Goal: Task Accomplishment & Management: Manage account settings

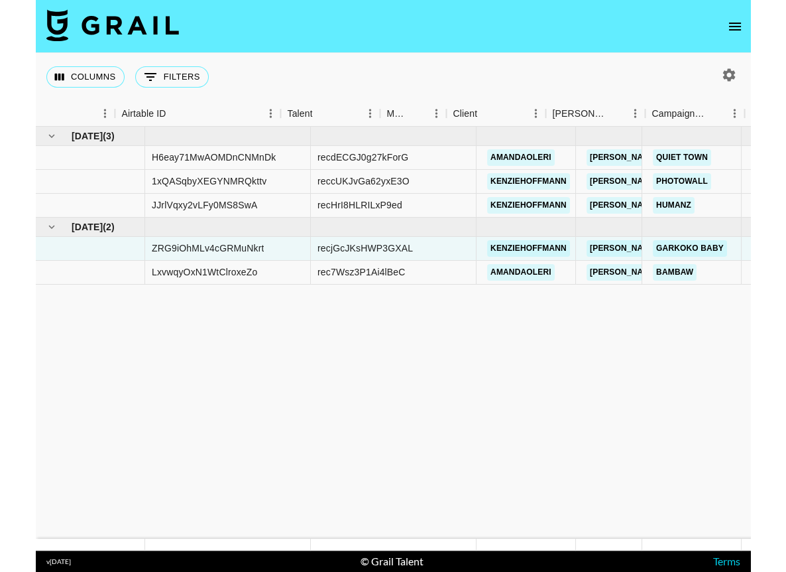
scroll to position [0, 196]
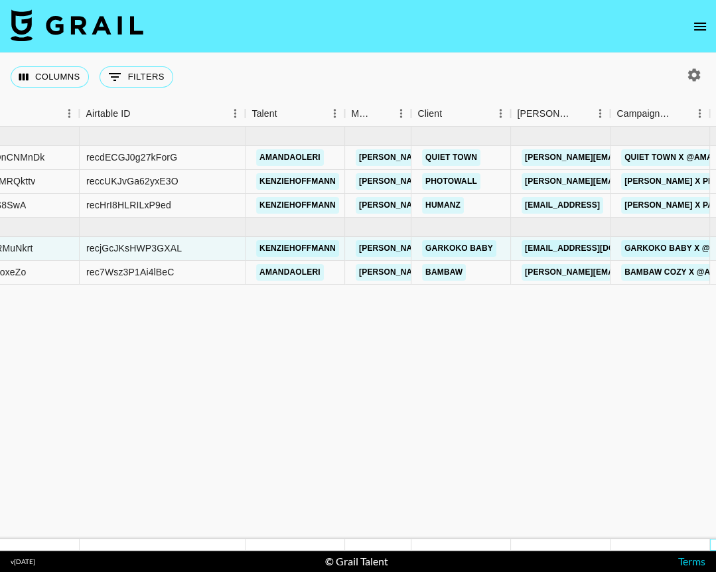
drag, startPoint x: 712, startPoint y: 547, endPoint x: 829, endPoint y: 601, distance: 128.8
click at [715, 571] on html "Columns 0 Filters + Booking Month Due Grail Platform ID Airtable ID Talent Mana…" at bounding box center [358, 286] width 716 height 572
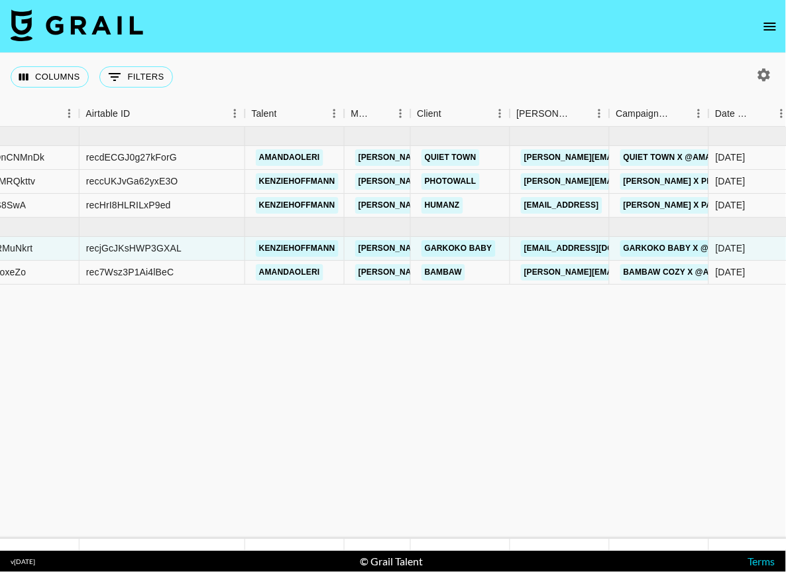
click at [715, 20] on icon "open drawer" at bounding box center [771, 27] width 16 height 16
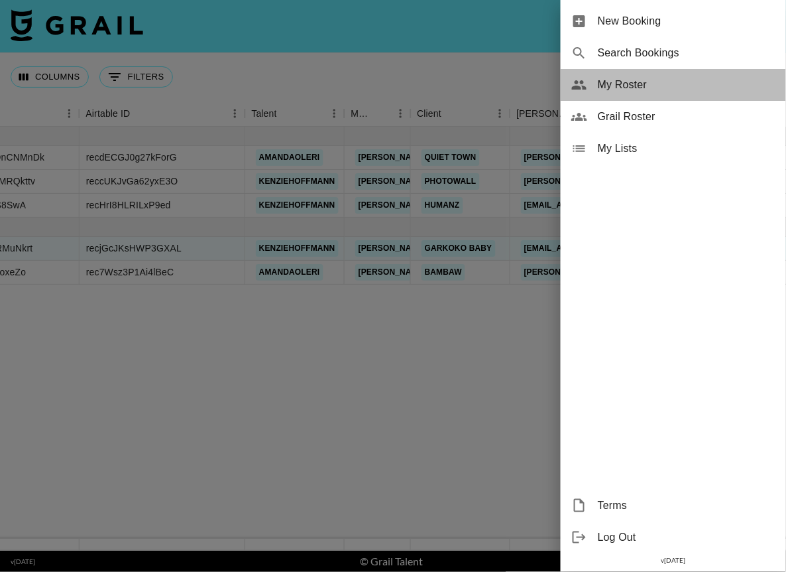
click at [607, 90] on span "My Roster" at bounding box center [687, 85] width 178 height 16
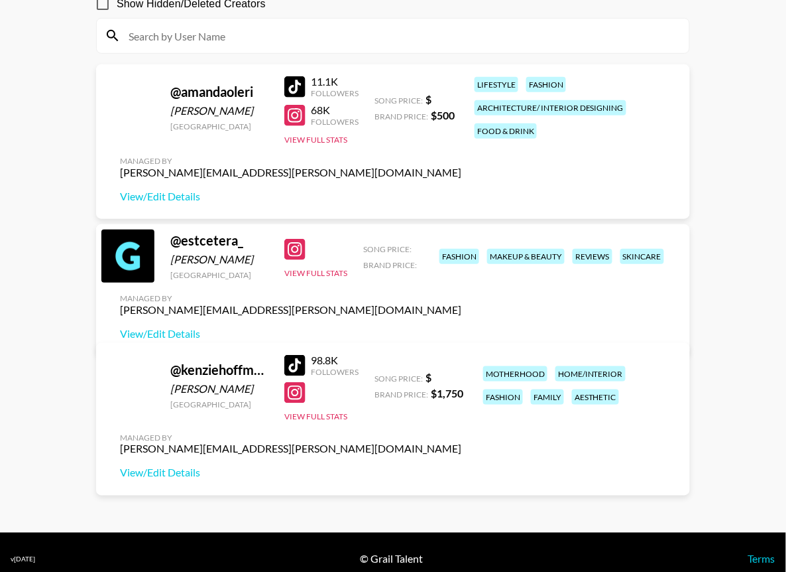
scroll to position [150, 0]
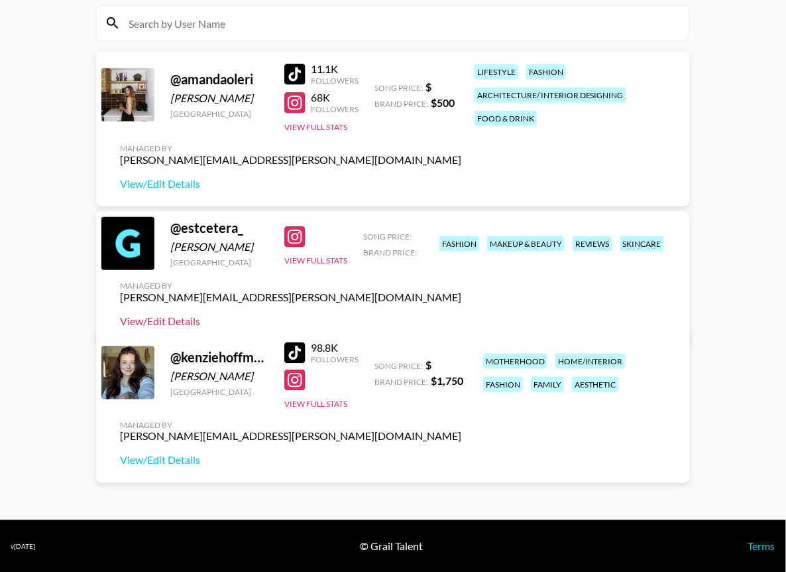
click at [462, 314] on link "View/Edit Details" at bounding box center [291, 320] width 342 height 13
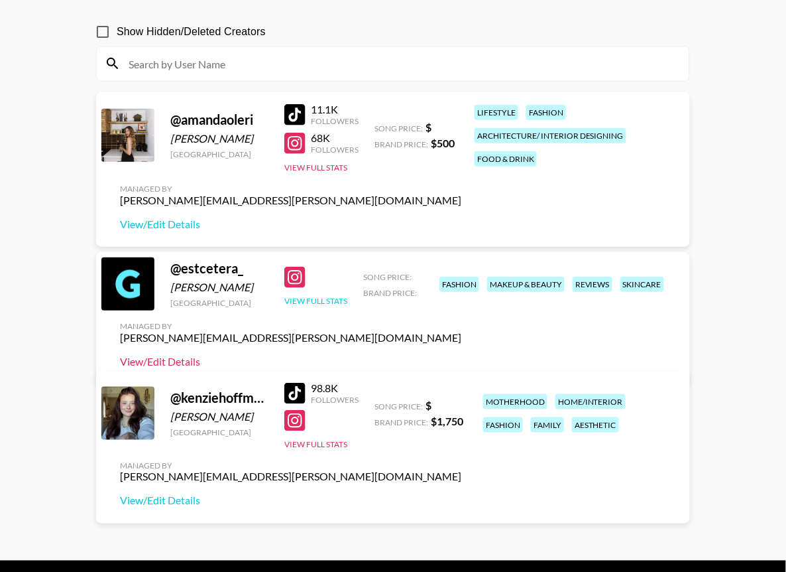
scroll to position [97, 0]
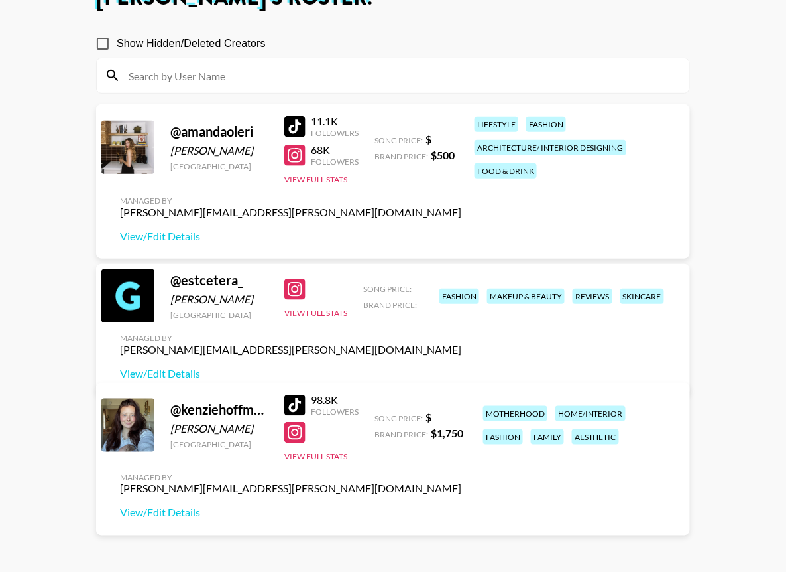
click at [138, 309] on div at bounding box center [127, 295] width 53 height 53
click at [138, 322] on div at bounding box center [127, 295] width 53 height 53
click at [135, 316] on div at bounding box center [127, 295] width 53 height 53
click at [126, 322] on div at bounding box center [127, 295] width 53 height 53
click at [143, 308] on div at bounding box center [127, 295] width 53 height 53
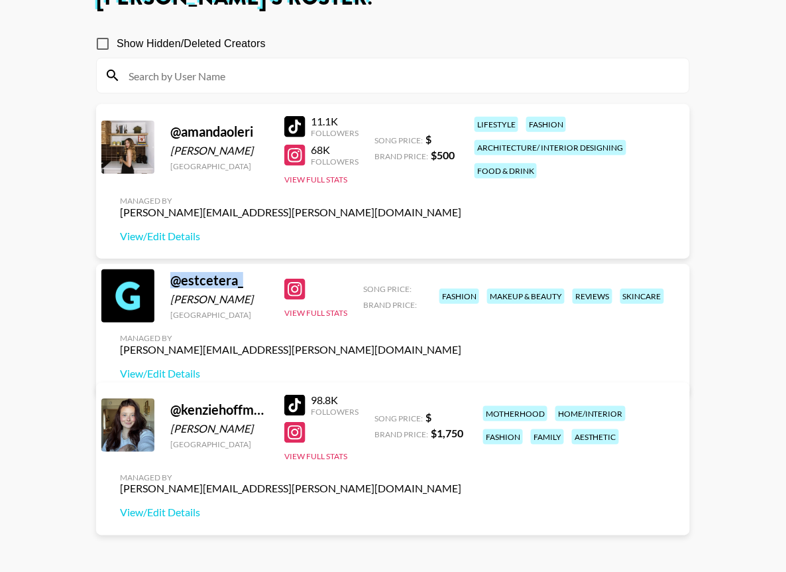
drag, startPoint x: 174, startPoint y: 299, endPoint x: 245, endPoint y: 302, distance: 70.4
click at [245, 288] on div "@ estcetera_" at bounding box center [219, 280] width 98 height 17
copy div "@ estcetera_"
click at [326, 318] on button "View Full Stats" at bounding box center [315, 313] width 63 height 10
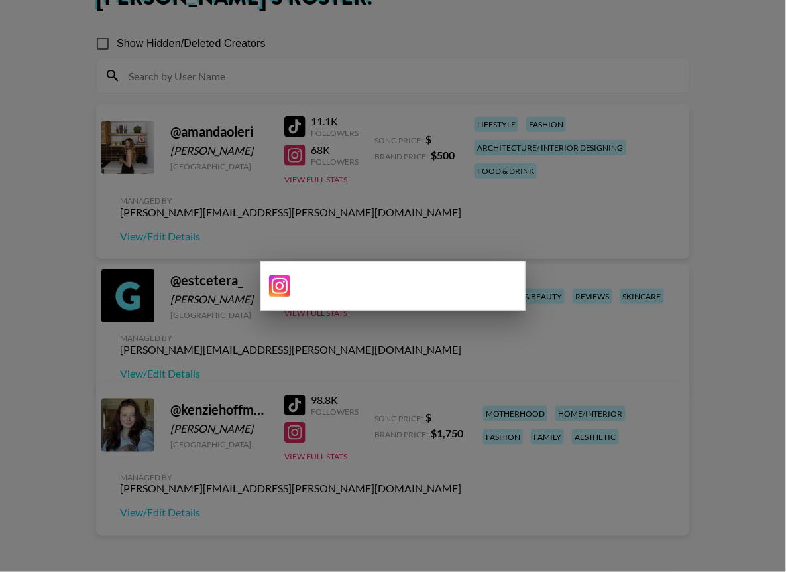
click at [586, 349] on div at bounding box center [393, 286] width 786 height 572
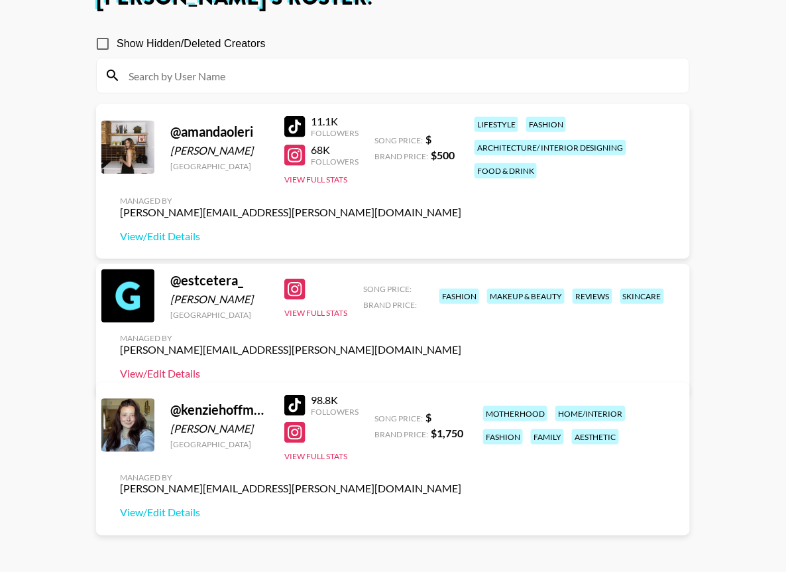
click at [462, 367] on link "View/Edit Details" at bounding box center [291, 373] width 342 height 13
click at [554, 217] on div "@ amandaoleri Amanda Oleri United States 11.1K Followers 68K Followers View Ful…" at bounding box center [393, 181] width 594 height 155
click at [643, 517] on div "@ kenziehoffmann Mackenzie Nippert United States 98.8K Followers View Full Stat…" at bounding box center [393, 459] width 594 height 153
click at [334, 452] on button "View Full Stats" at bounding box center [315, 456] width 63 height 10
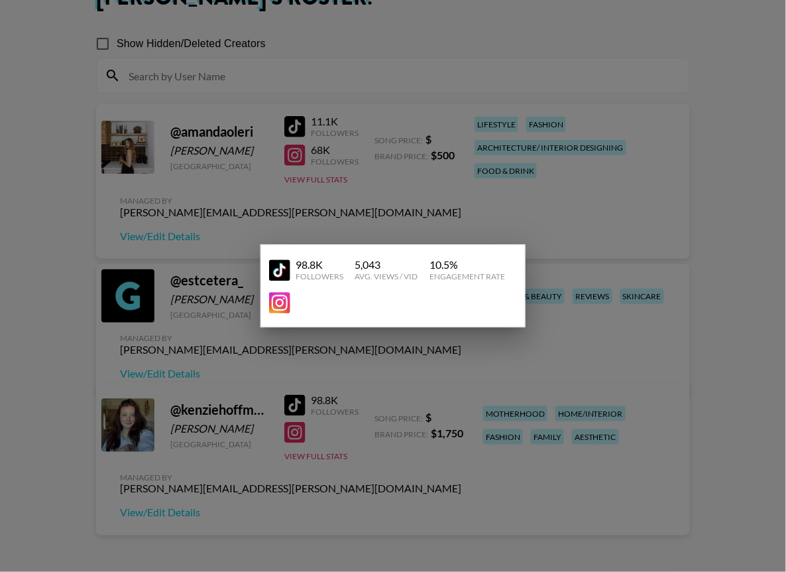
click at [715, 294] on div at bounding box center [393, 286] width 786 height 572
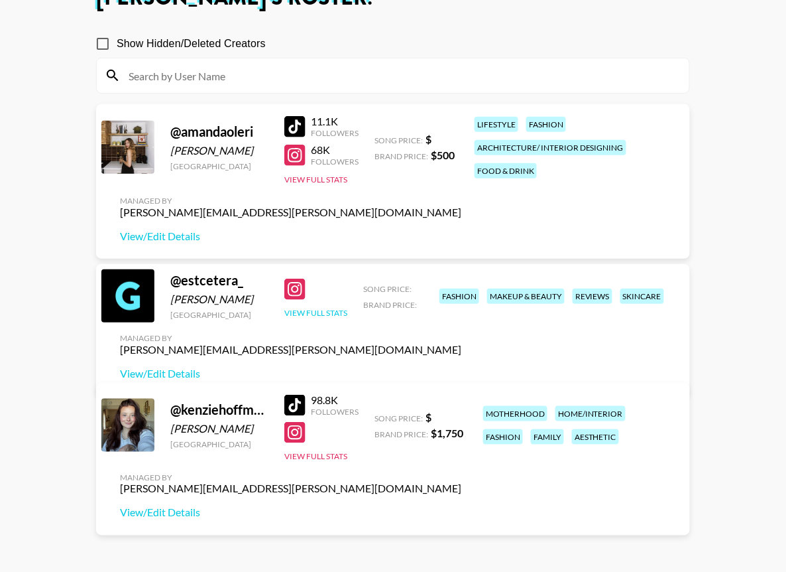
click at [312, 318] on button "View Full Stats" at bounding box center [315, 313] width 63 height 10
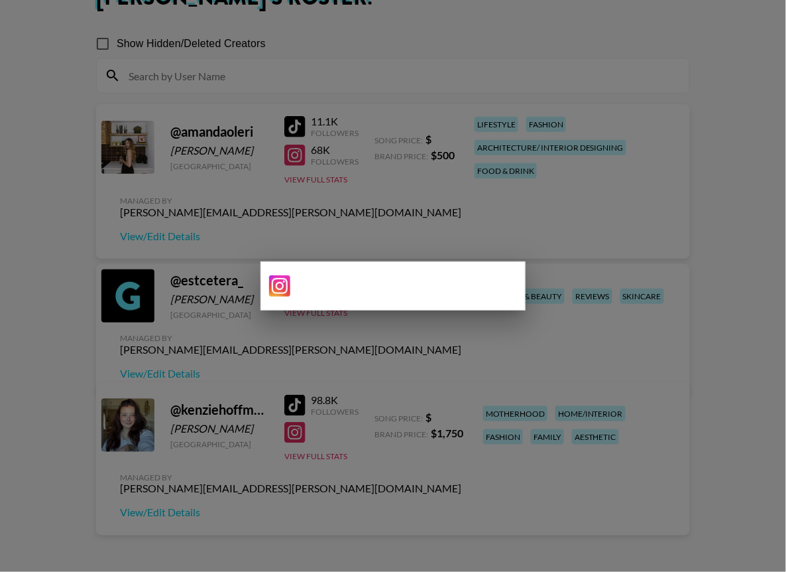
click at [302, 276] on div at bounding box center [387, 285] width 237 height 21
click at [357, 186] on div at bounding box center [393, 286] width 786 height 572
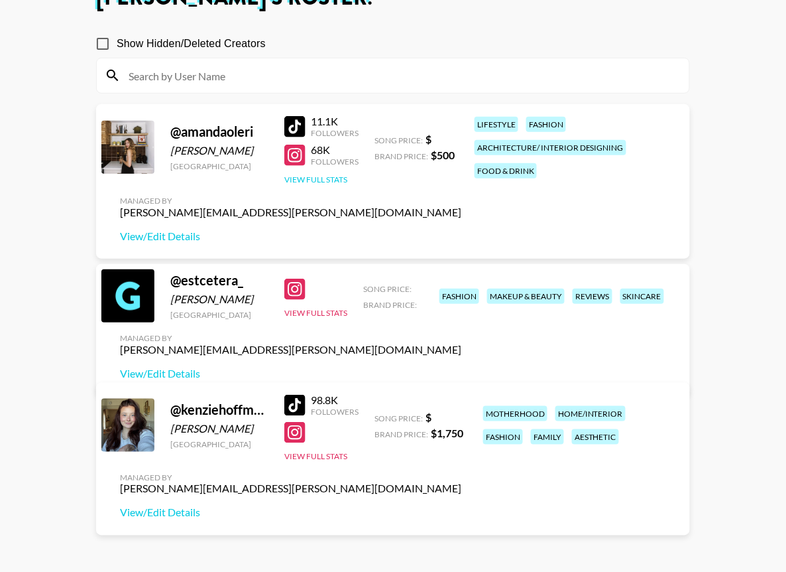
click at [331, 177] on button "View Full Stats" at bounding box center [315, 179] width 63 height 10
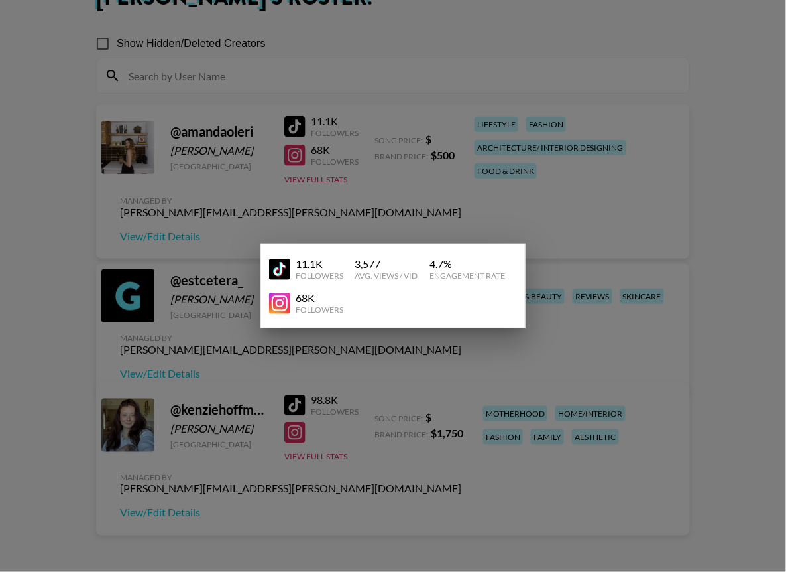
click at [715, 169] on div at bounding box center [393, 286] width 786 height 572
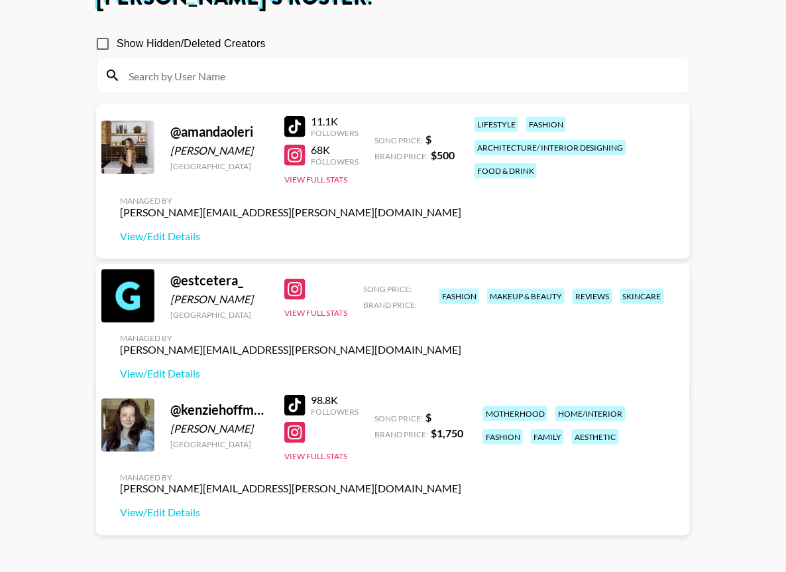
click at [129, 315] on div at bounding box center [127, 295] width 53 height 53
click at [220, 288] on div "@ estcetera_" at bounding box center [219, 280] width 98 height 17
click at [220, 306] on div "[PERSON_NAME]" at bounding box center [219, 298] width 98 height 13
click at [323, 318] on button "View Full Stats" at bounding box center [315, 313] width 63 height 10
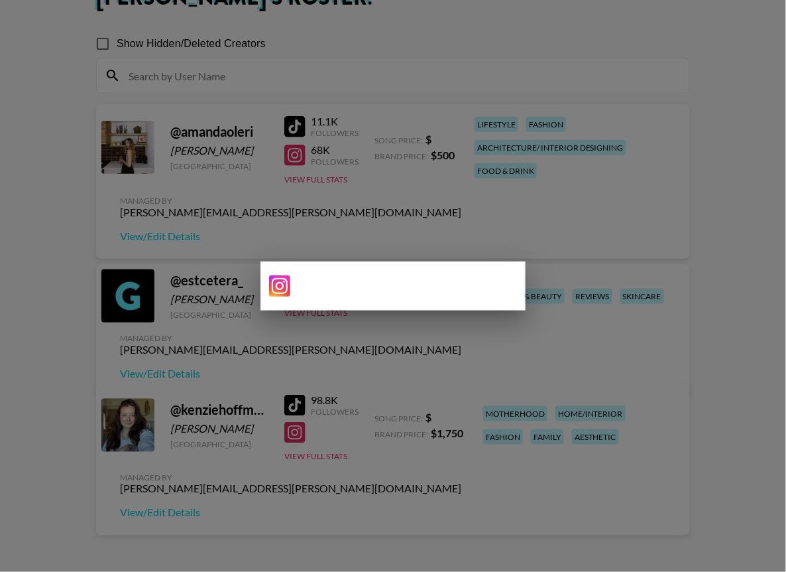
click at [473, 284] on div at bounding box center [387, 285] width 237 height 21
click at [715, 242] on div at bounding box center [393, 286] width 786 height 572
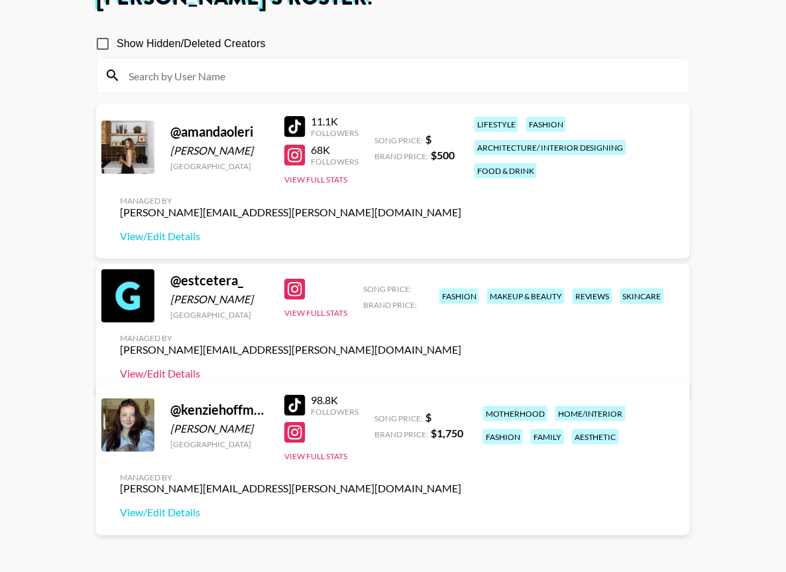
click at [462, 367] on link "View/Edit Details" at bounding box center [291, 373] width 342 height 13
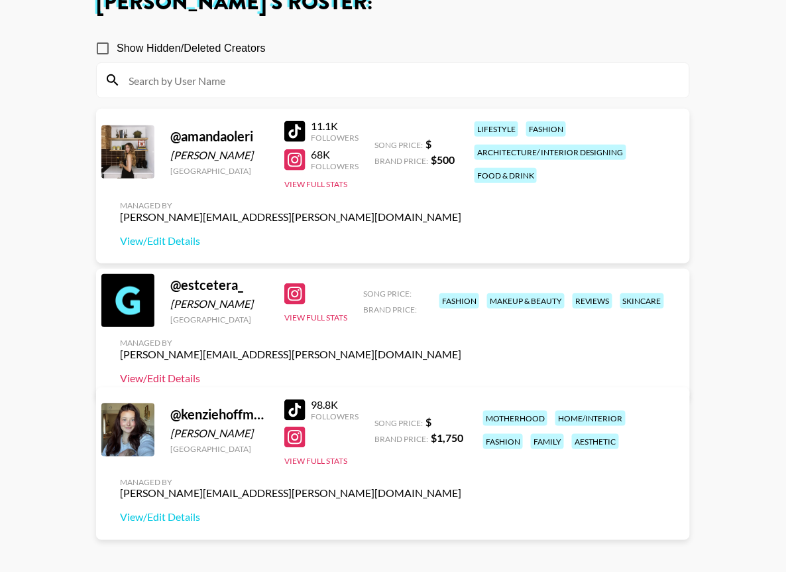
scroll to position [150, 0]
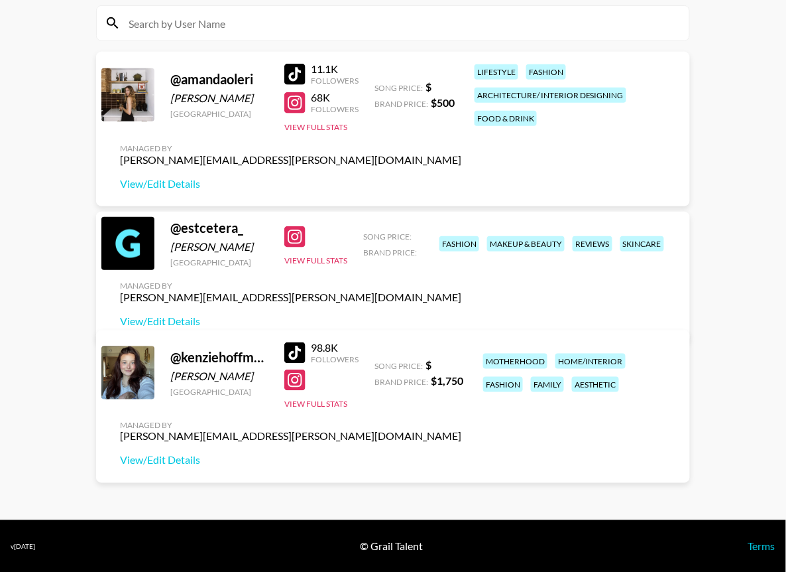
click at [296, 25] on input at bounding box center [401, 23] width 561 height 21
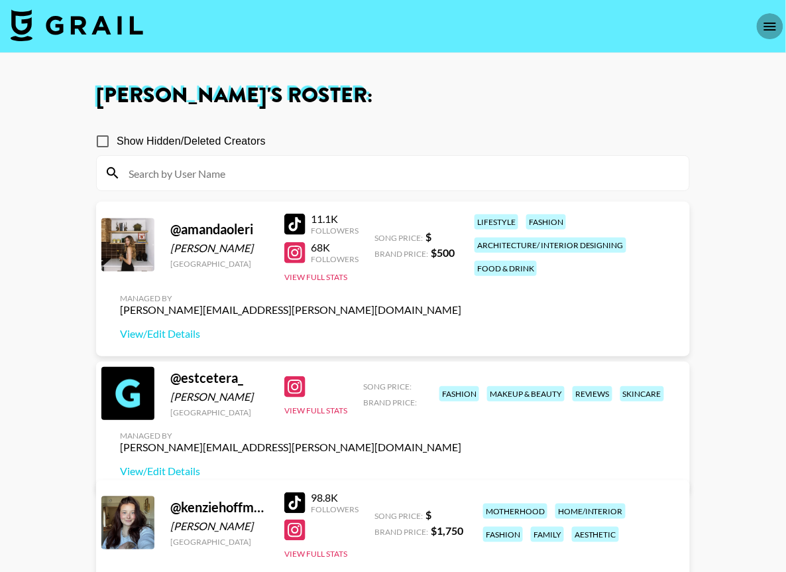
click at [715, 19] on icon "open drawer" at bounding box center [771, 27] width 16 height 16
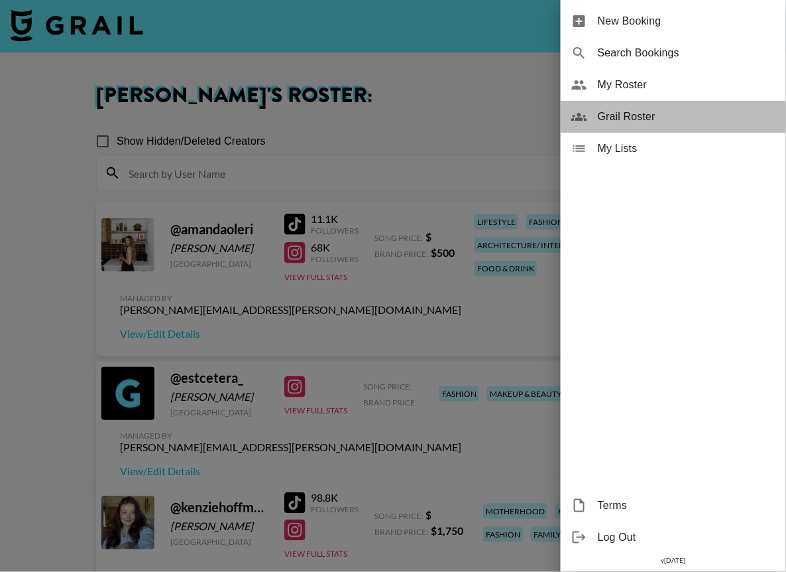
click at [637, 112] on span "Grail Roster" at bounding box center [687, 117] width 178 height 16
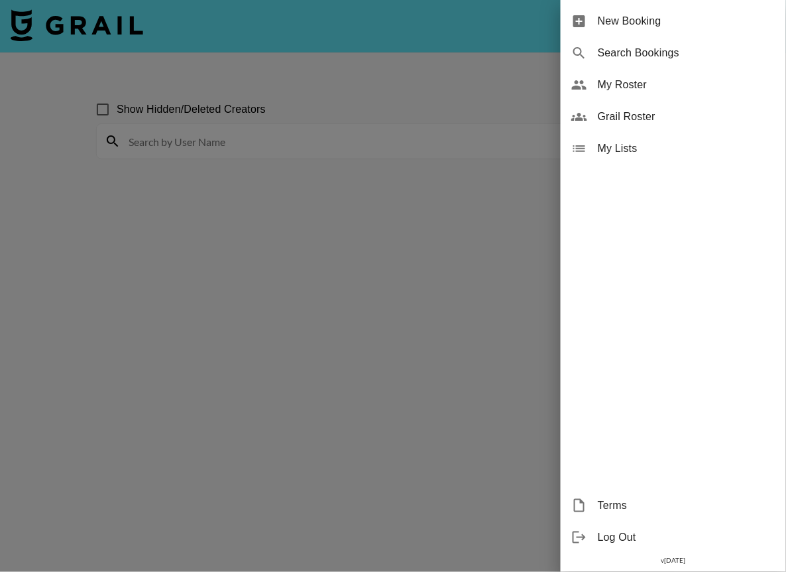
click at [426, 296] on div at bounding box center [393, 286] width 786 height 572
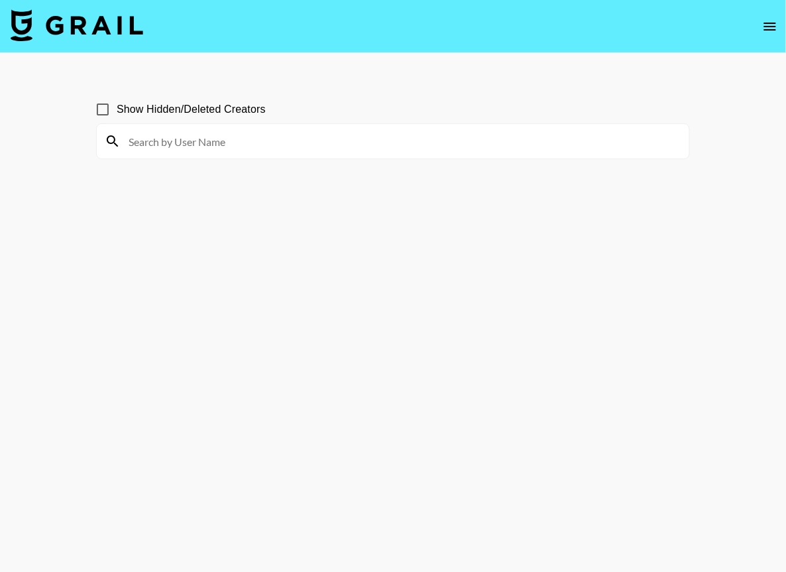
click at [715, 17] on button "open drawer" at bounding box center [770, 26] width 27 height 27
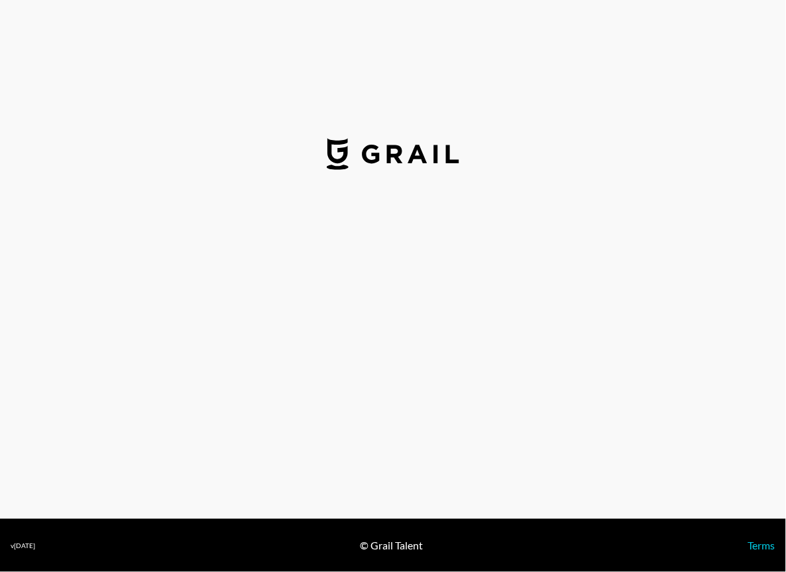
select select "USD"
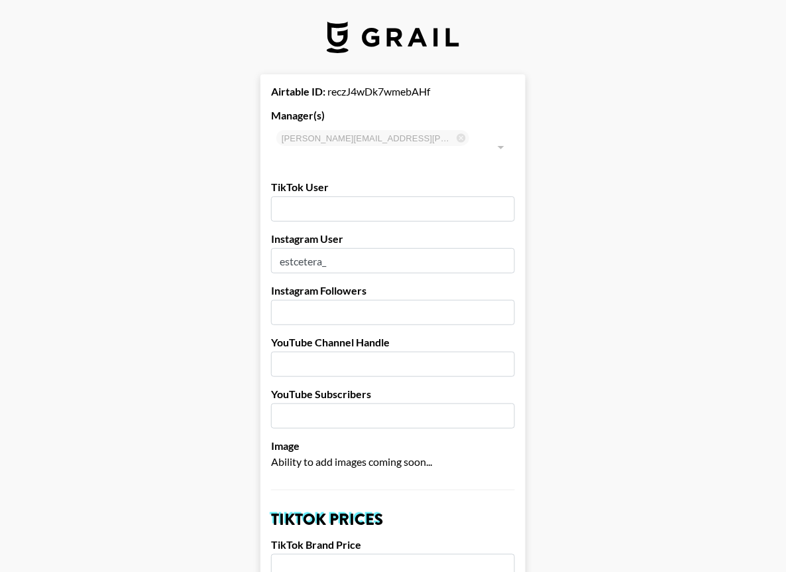
click at [292, 300] on input "number" at bounding box center [393, 312] width 244 height 25
type input "48.2"
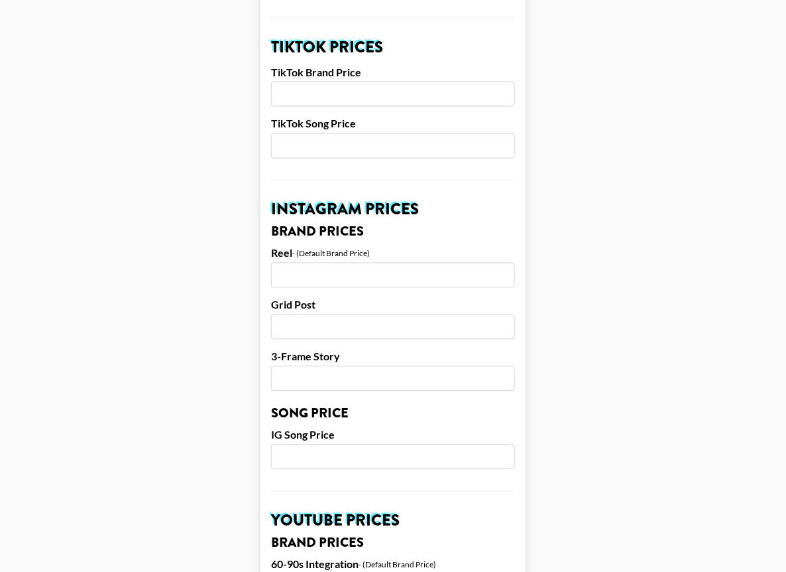
scroll to position [487, 0]
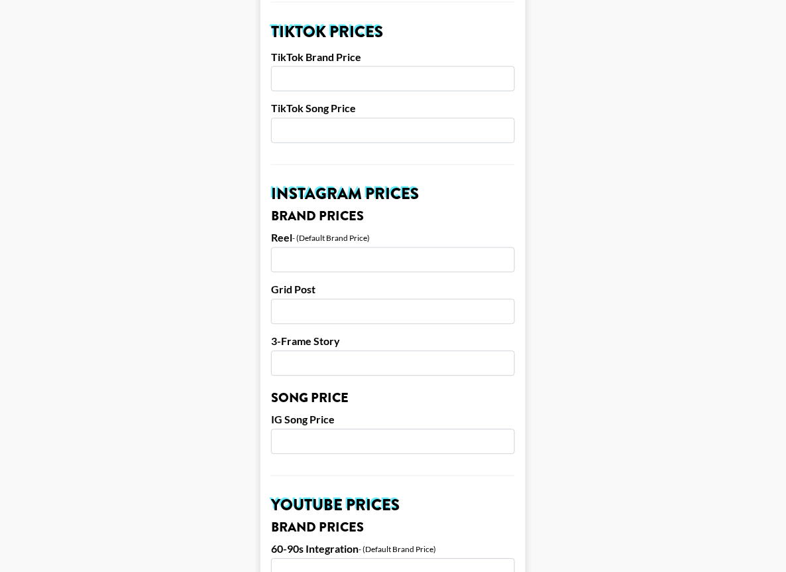
click at [370, 248] on input "number" at bounding box center [393, 259] width 244 height 25
type input "750"
click at [601, 283] on main "Airtable ID: reczJ4wDk7wmebAHf Manager(s) [PERSON_NAME][EMAIL_ADDRESS][PERSON_N…" at bounding box center [393, 421] width 765 height 1669
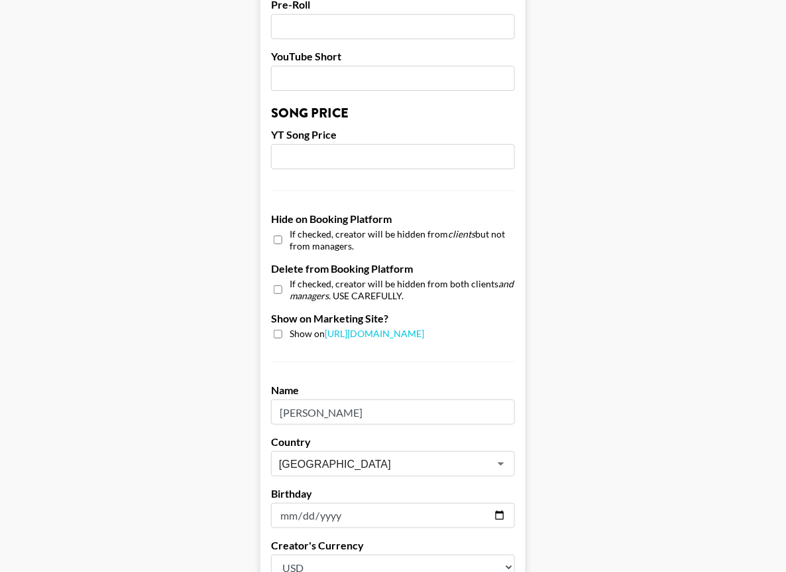
scroll to position [1225, 0]
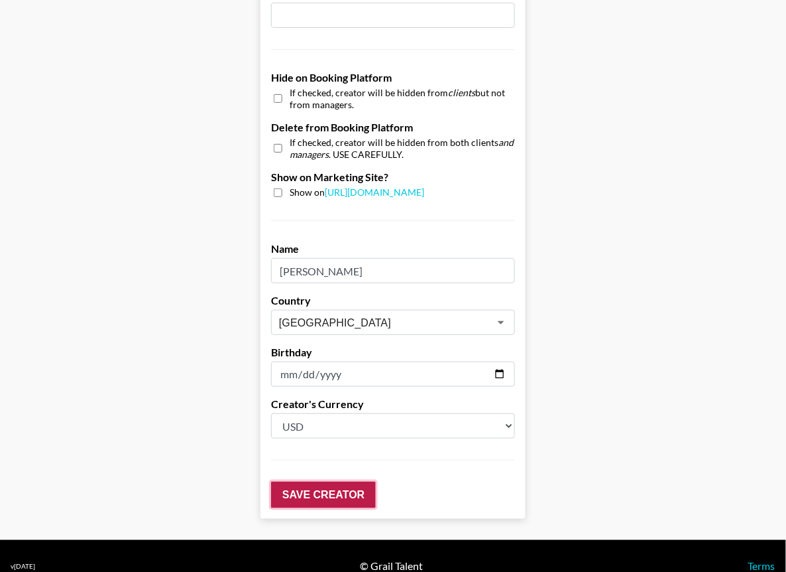
click at [322, 481] on input "Save Creator" at bounding box center [323, 494] width 105 height 27
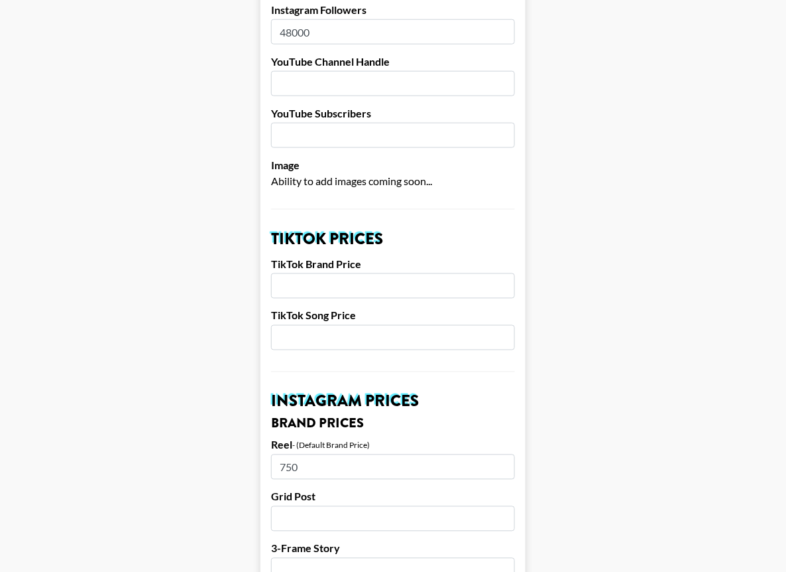
type input "48000"
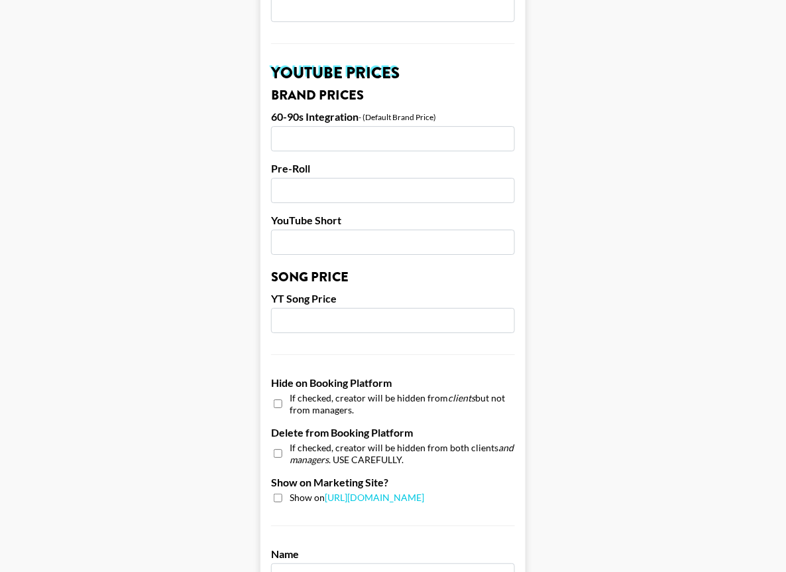
scroll to position [1194, 0]
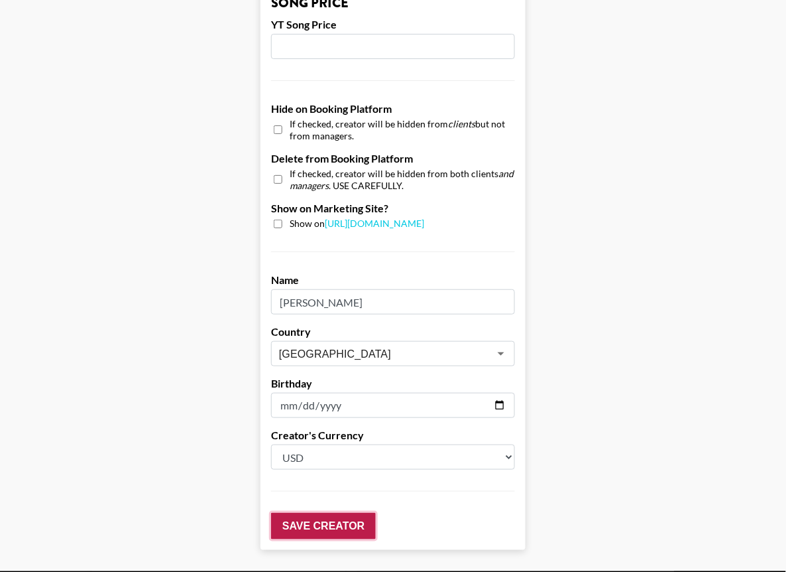
click at [299, 513] on input "Save Creator" at bounding box center [323, 526] width 105 height 27
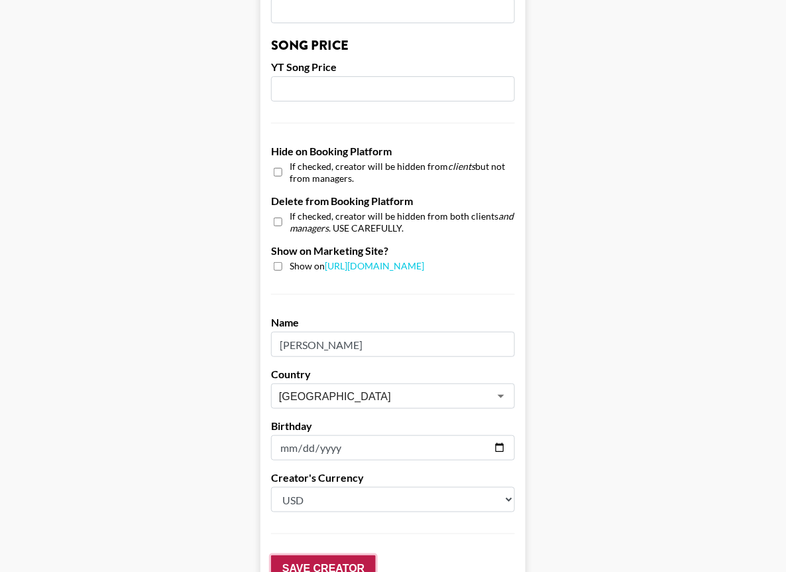
scroll to position [1236, 0]
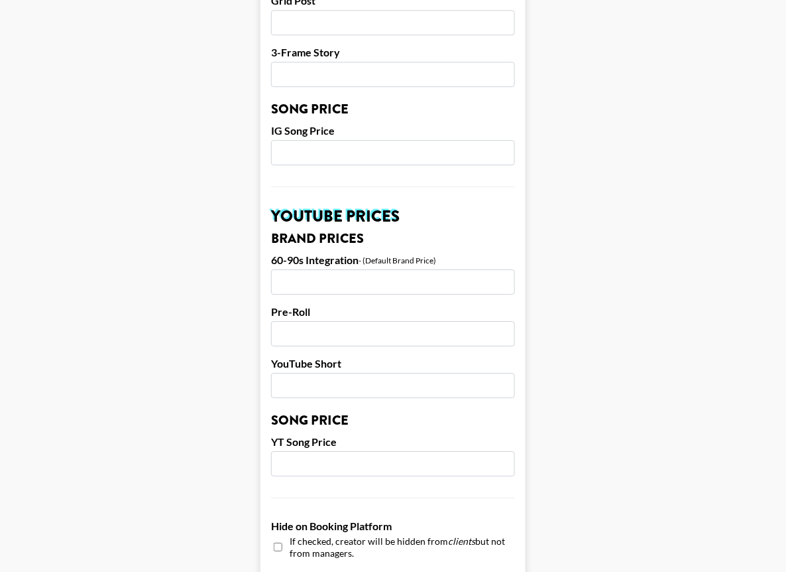
scroll to position [0, 0]
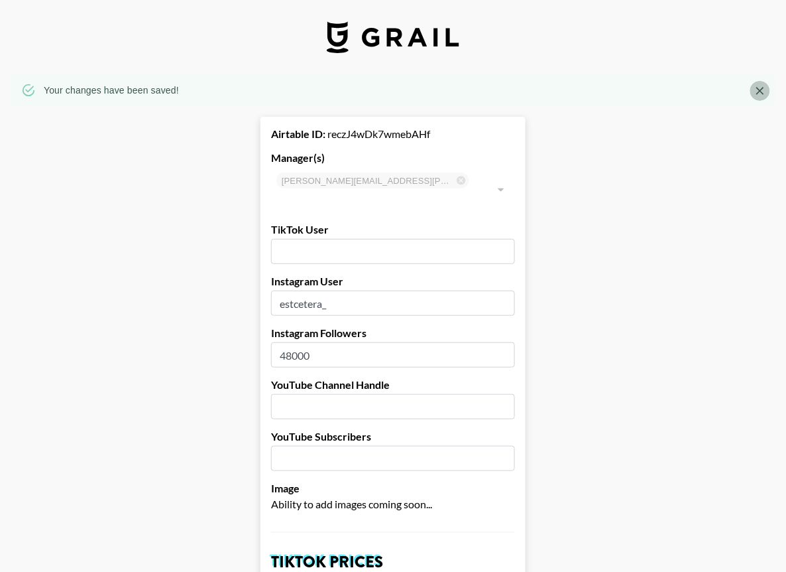
click at [761, 86] on icon "Close" at bounding box center [760, 90] width 13 height 13
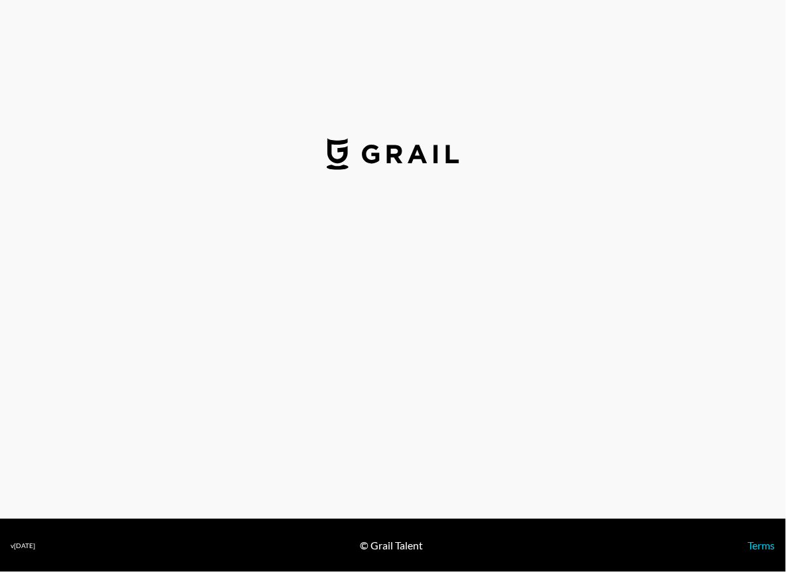
select select "USD"
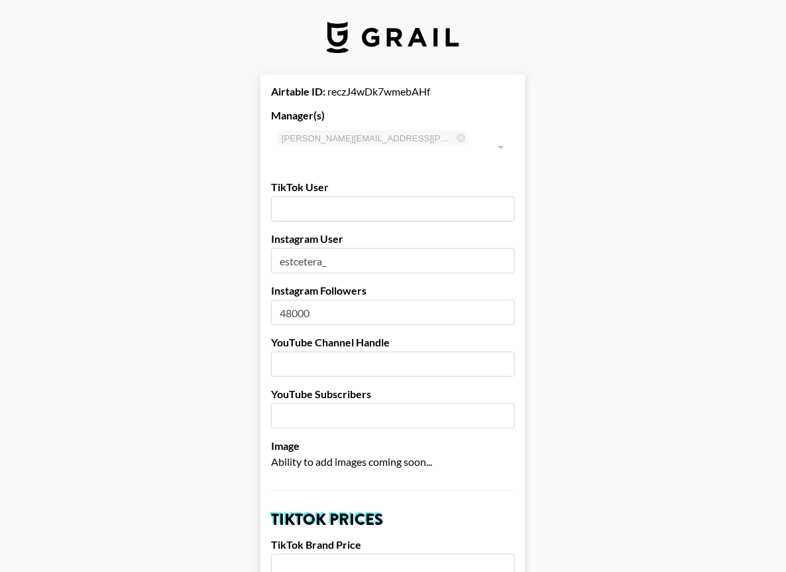
click at [383, 196] on input "text" at bounding box center [393, 208] width 244 height 25
paste input "estcetera_"
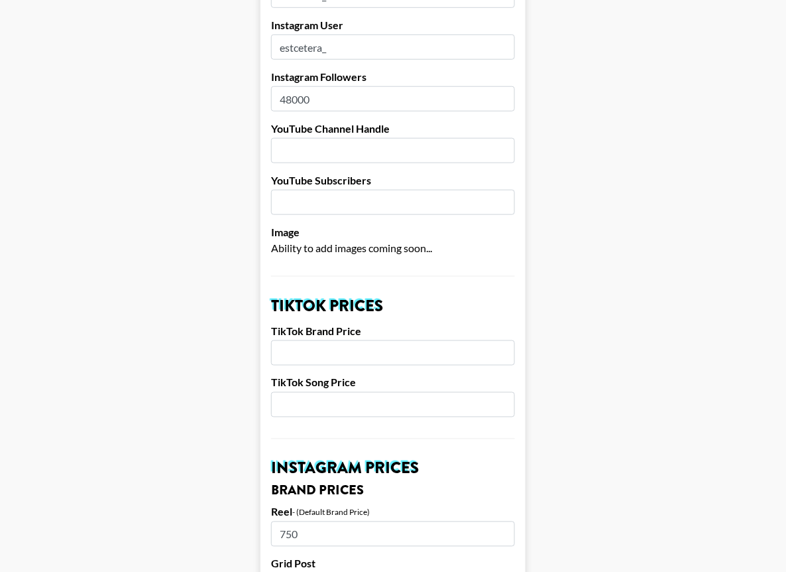
scroll to position [222, 0]
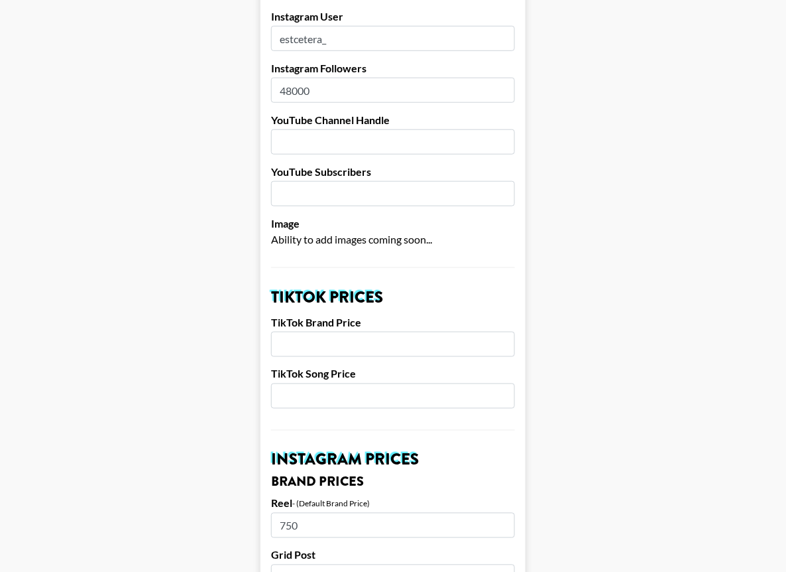
type input "estcetera_"
click at [344, 332] on input "number" at bounding box center [393, 344] width 244 height 25
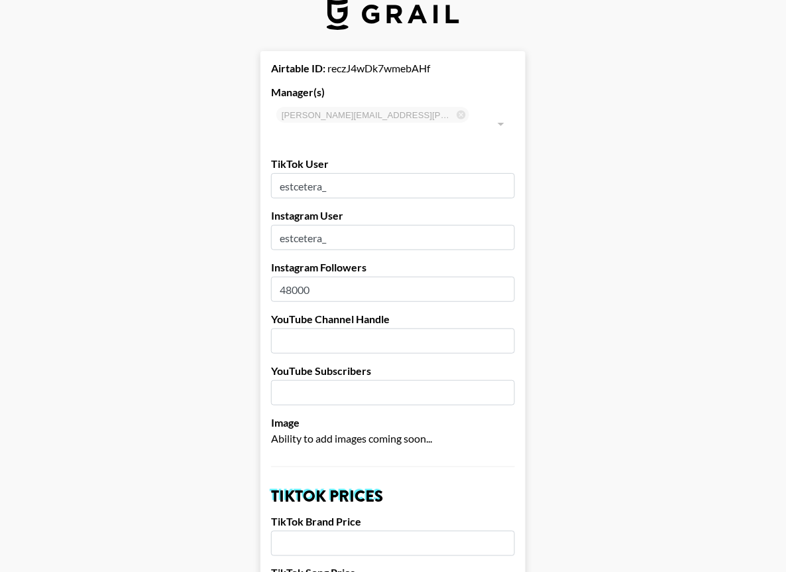
scroll to position [0, 0]
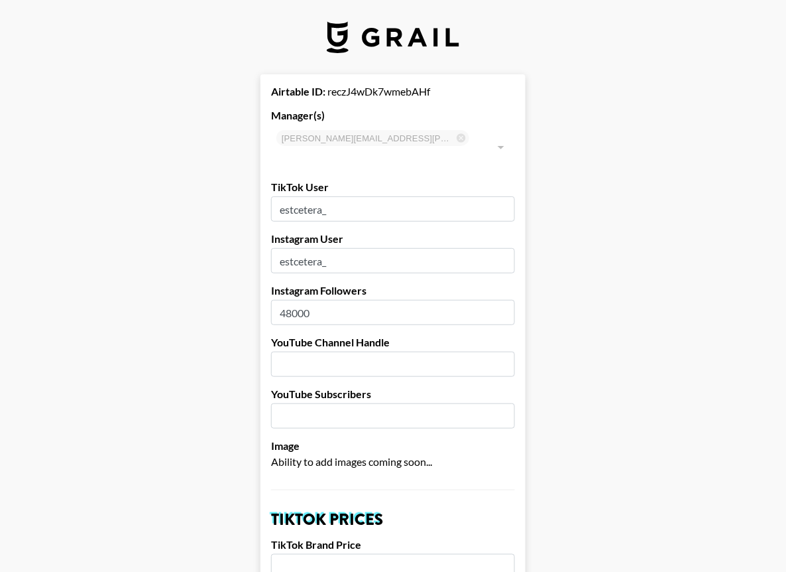
click at [281, 196] on input "estcetera_" at bounding box center [393, 208] width 244 height 25
click at [279, 248] on input "estcetera_" at bounding box center [393, 260] width 244 height 25
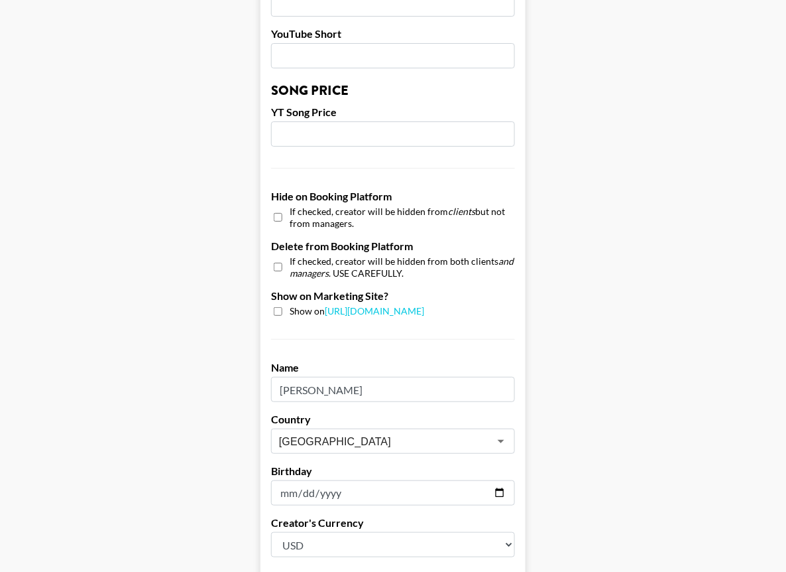
scroll to position [1225, 0]
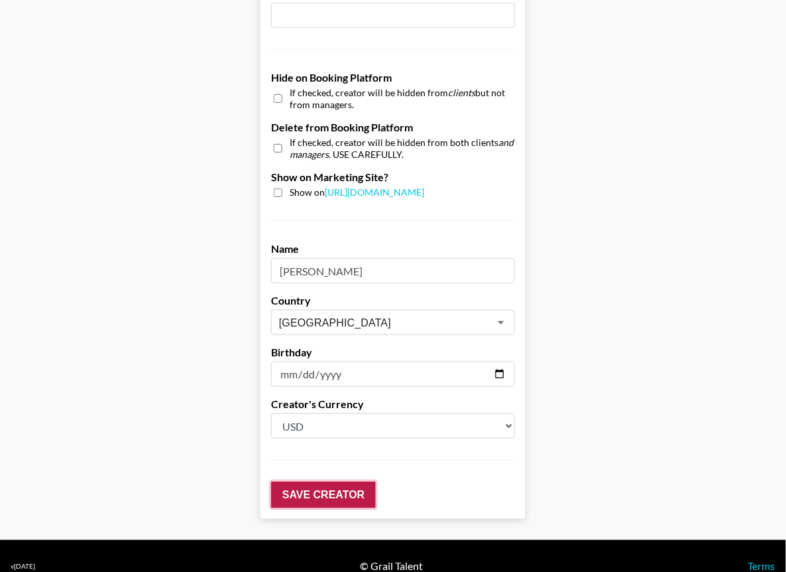
click at [322, 481] on input "Save Creator" at bounding box center [323, 494] width 105 height 27
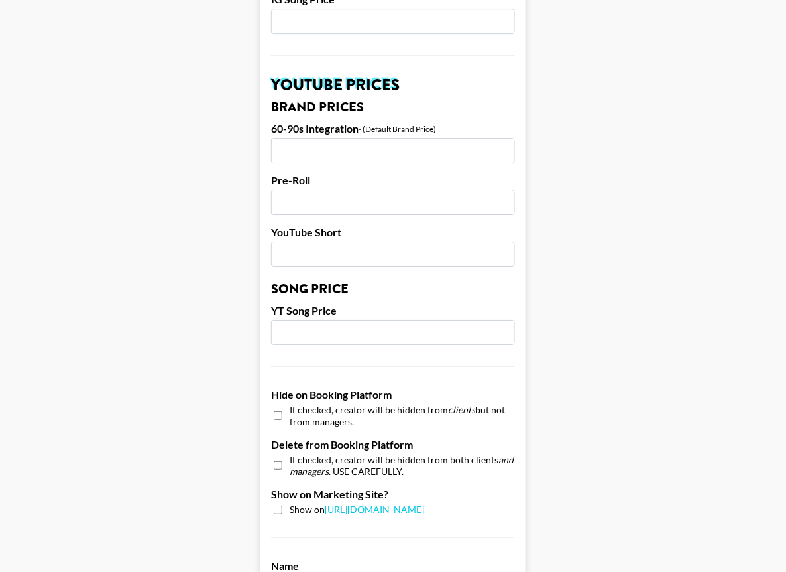
scroll to position [633, 0]
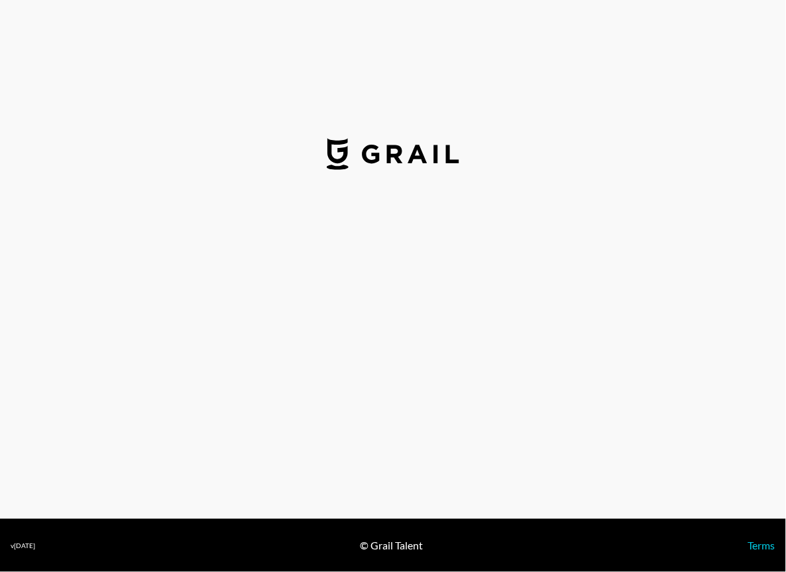
select select "USD"
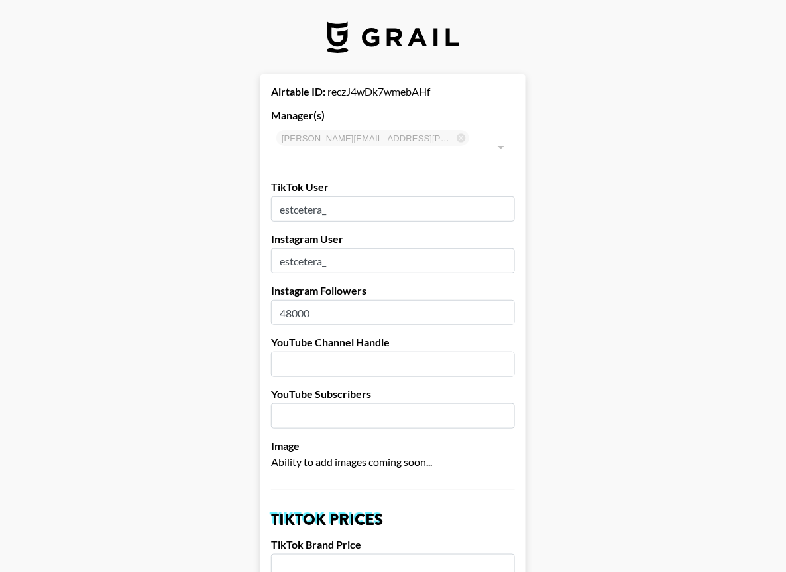
click at [280, 248] on input "estcetera_" at bounding box center [393, 260] width 244 height 25
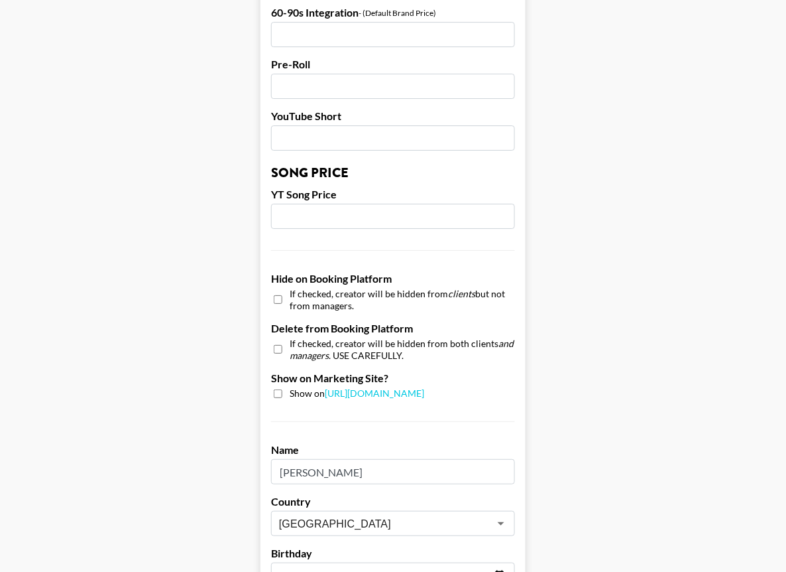
scroll to position [1025, 0]
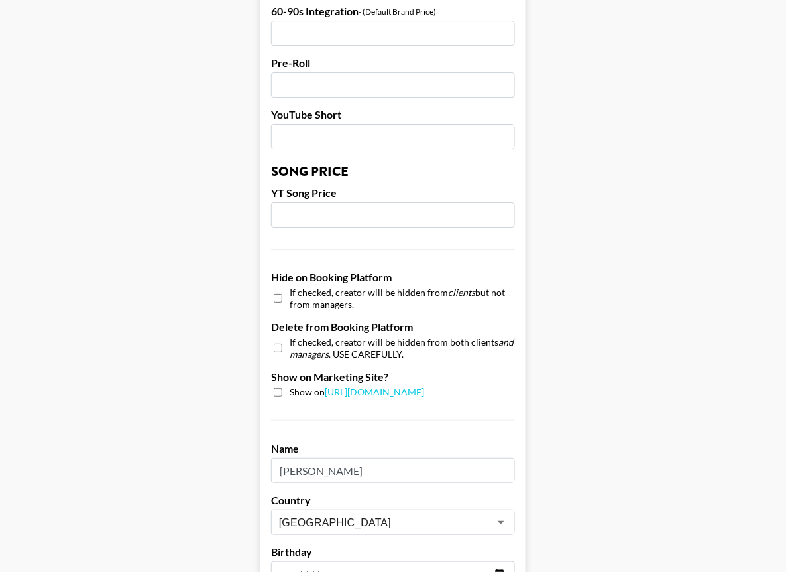
click at [278, 388] on input "checkbox" at bounding box center [278, 392] width 9 height 9
checkbox input "true"
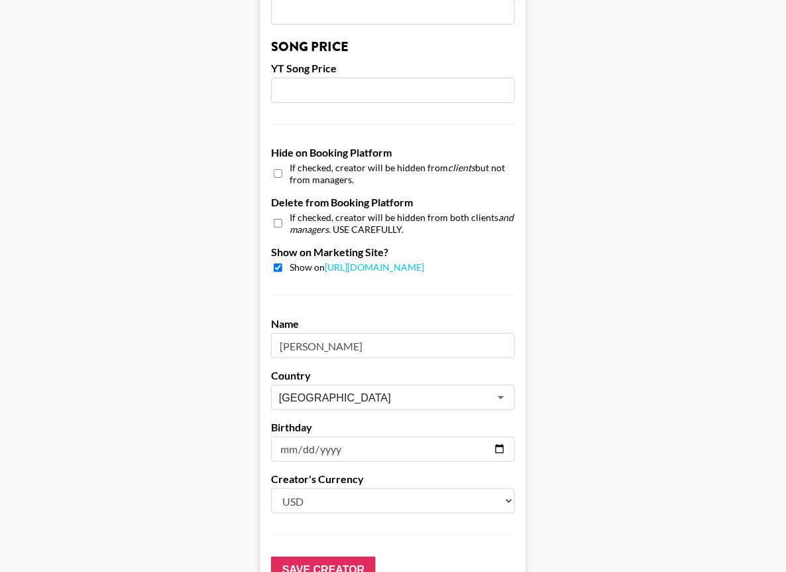
scroll to position [1225, 0]
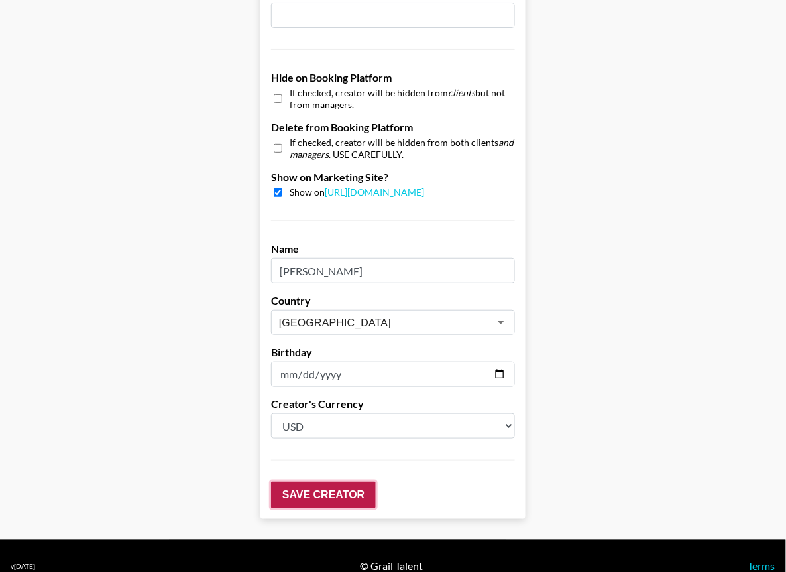
click at [316, 481] on input "Save Creator" at bounding box center [323, 494] width 105 height 27
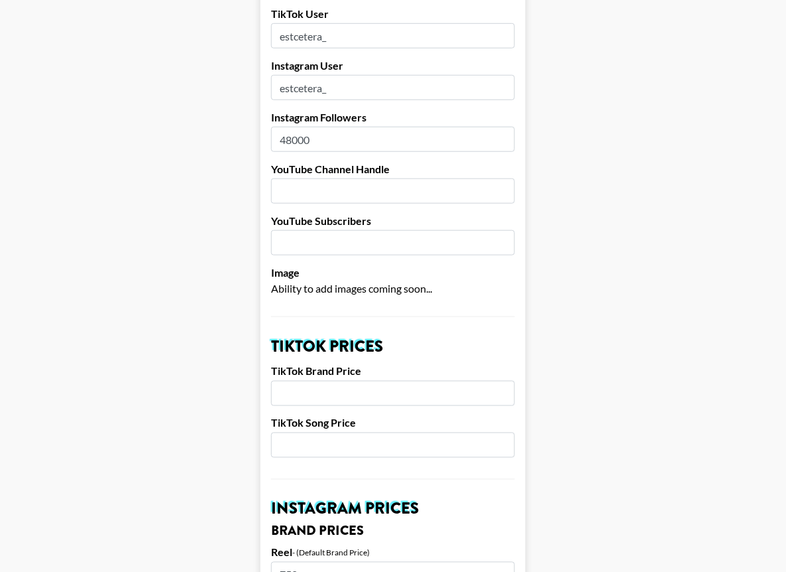
scroll to position [0, 0]
